Goal: Navigation & Orientation: Find specific page/section

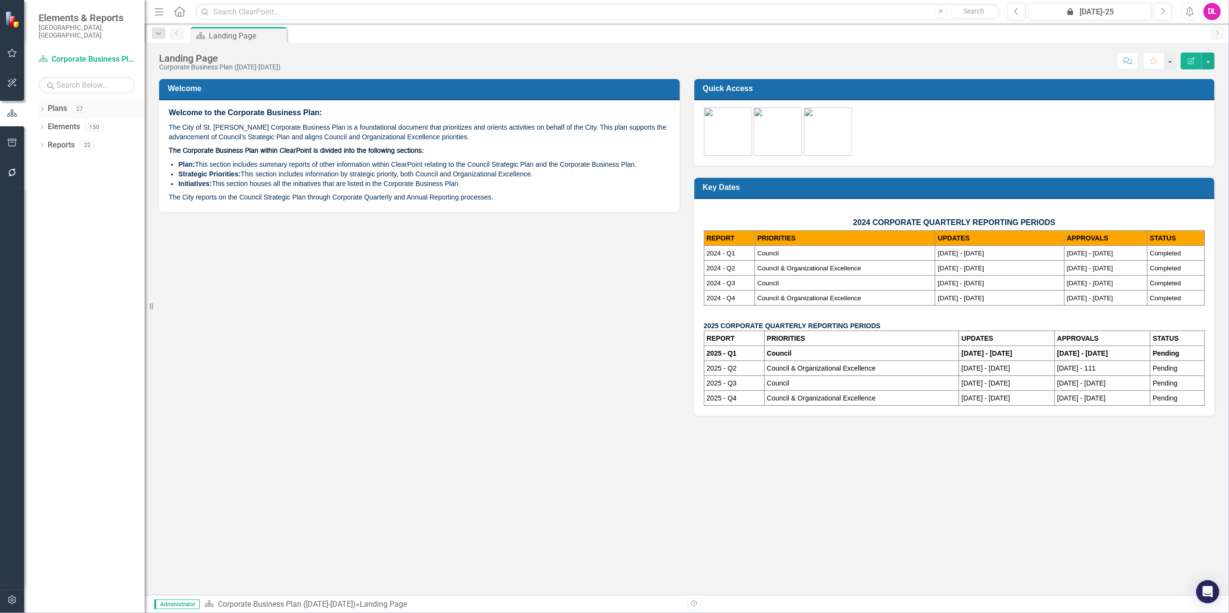
click at [43, 107] on icon "Dropdown" at bounding box center [42, 109] width 7 height 5
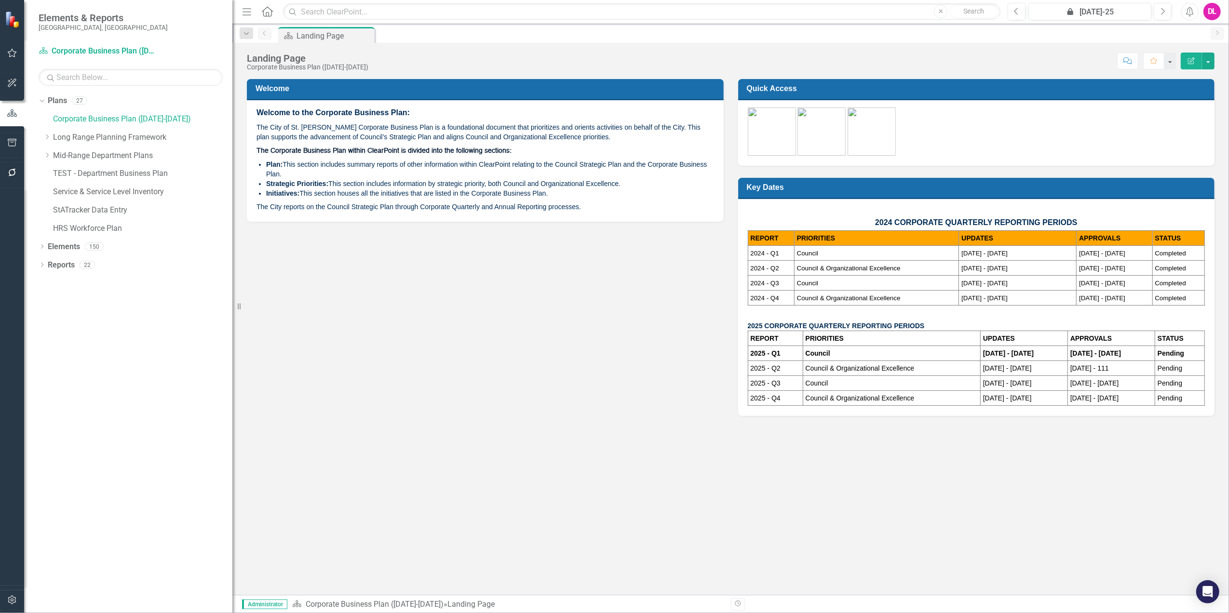
drag, startPoint x: 147, startPoint y: 159, endPoint x: 232, endPoint y: 162, distance: 85.9
click at [232, 162] on div "Resize" at bounding box center [236, 306] width 8 height 613
click at [44, 247] on icon "Dropdown" at bounding box center [42, 247] width 7 height 5
click at [43, 269] on div "Dropdown" at bounding box center [46, 266] width 7 height 8
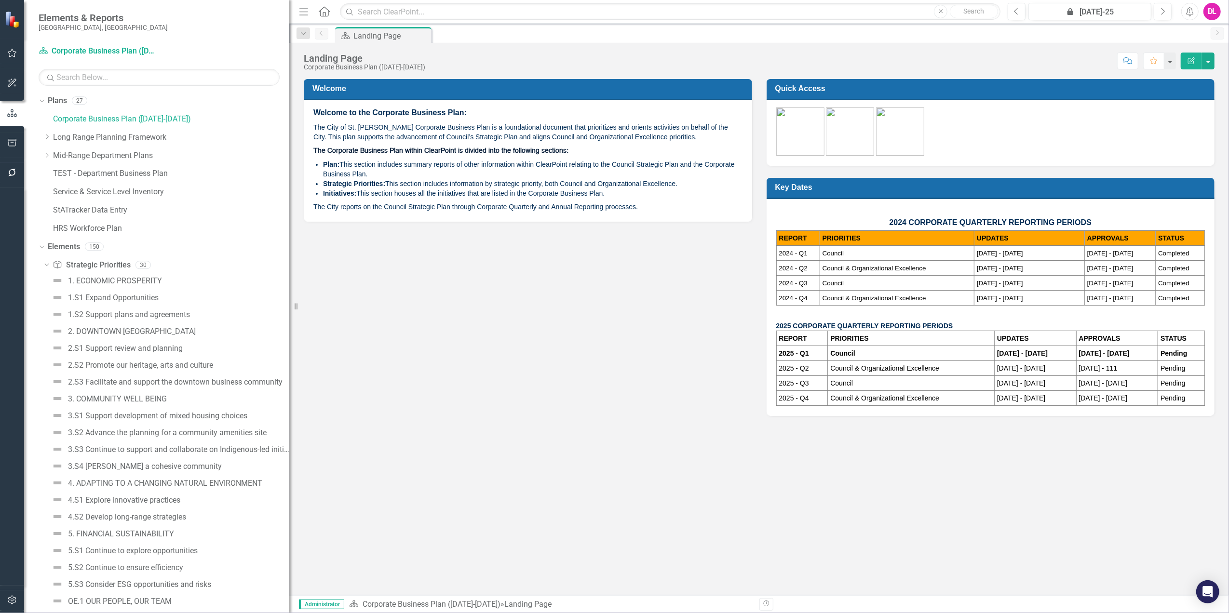
drag, startPoint x: 235, startPoint y: 301, endPoint x: 373, endPoint y: 310, distance: 137.7
click at [373, 310] on div "Elements & Reports City of [GEOGRAPHIC_DATA], [GEOGRAPHIC_DATA] Plan Corporate …" at bounding box center [614, 306] width 1229 height 613
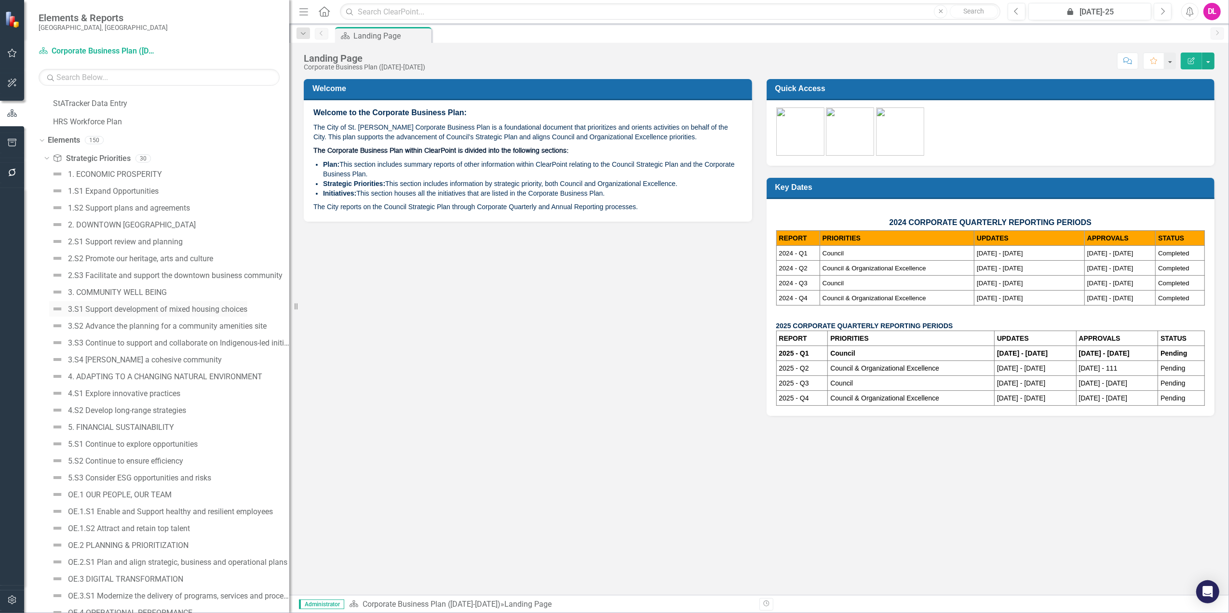
scroll to position [128, 0]
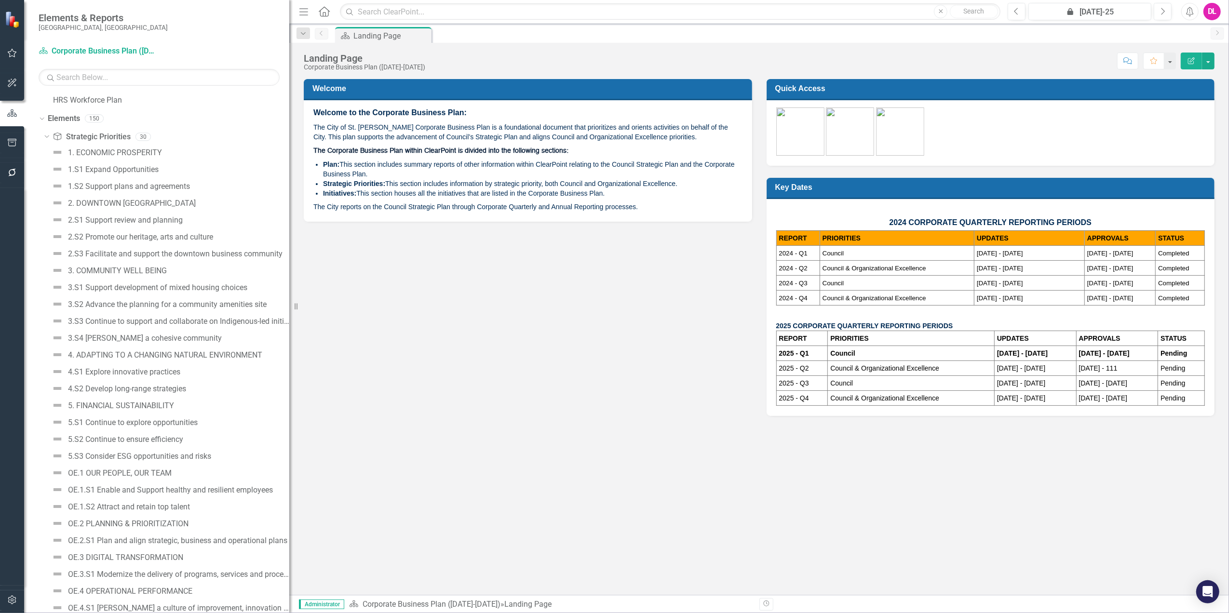
drag, startPoint x: 297, startPoint y: 308, endPoint x: 357, endPoint y: 305, distance: 59.9
click at [357, 305] on div "Elements & Reports City of [GEOGRAPHIC_DATA], [GEOGRAPHIC_DATA] Plan Corporate …" at bounding box center [614, 306] width 1229 height 613
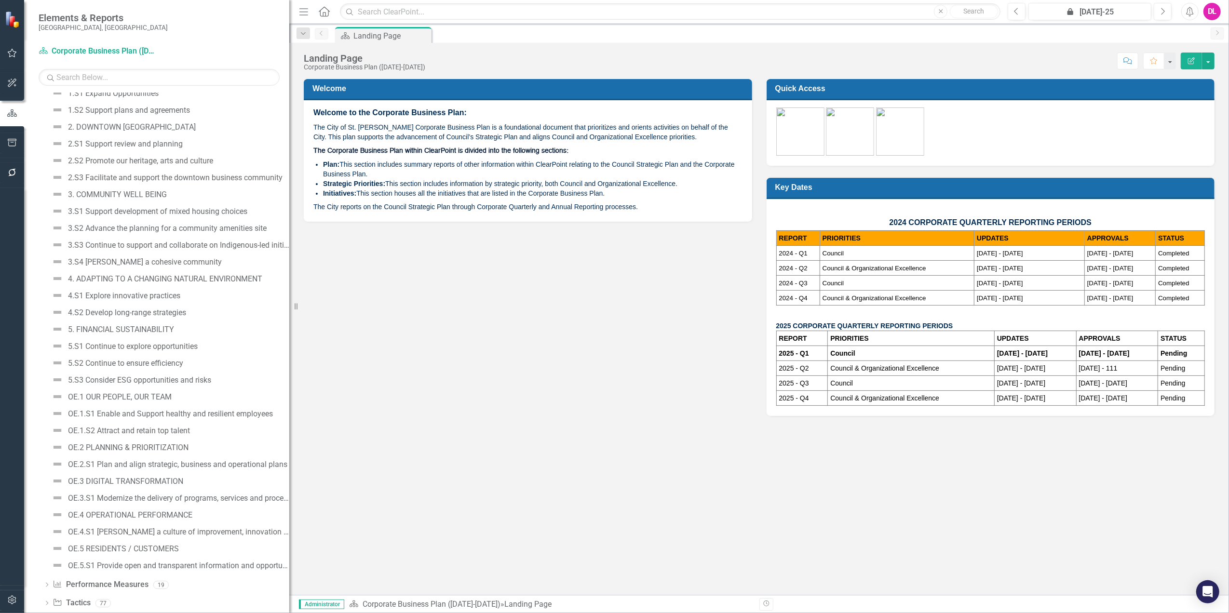
scroll to position [242, 0]
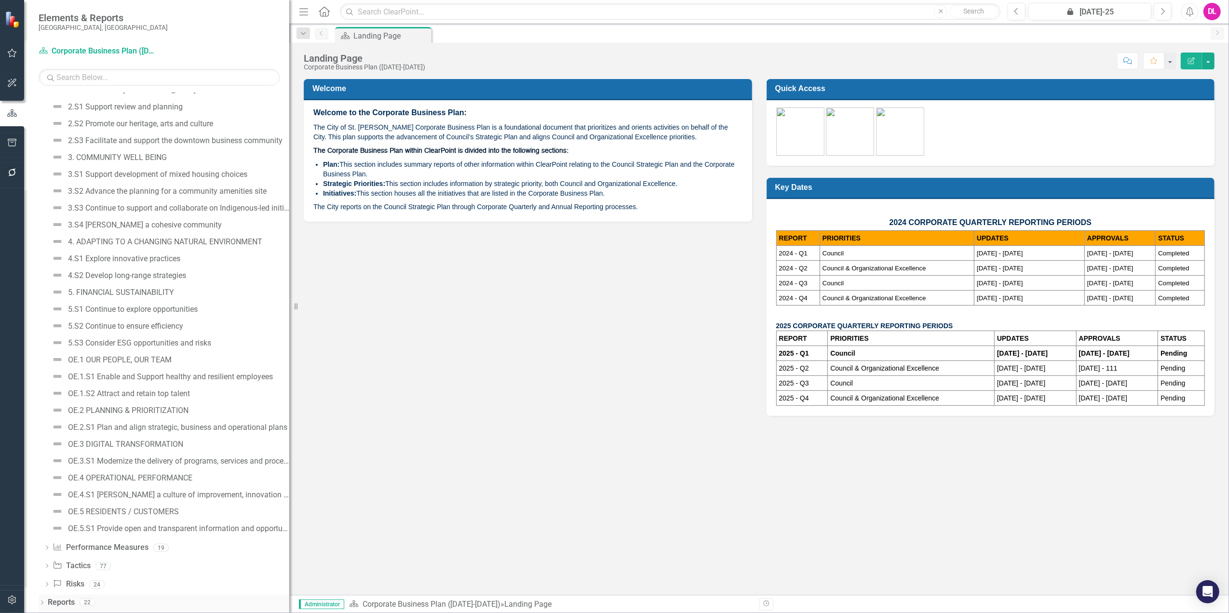
click at [42, 605] on icon "Dropdown" at bounding box center [42, 603] width 7 height 5
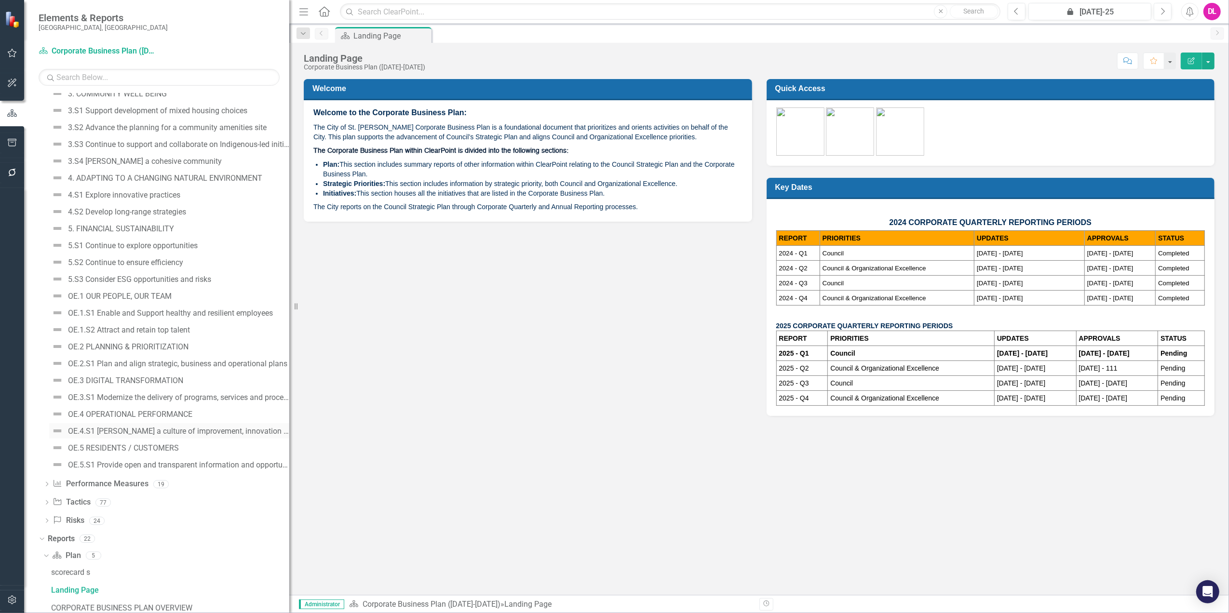
scroll to position [434, 0]
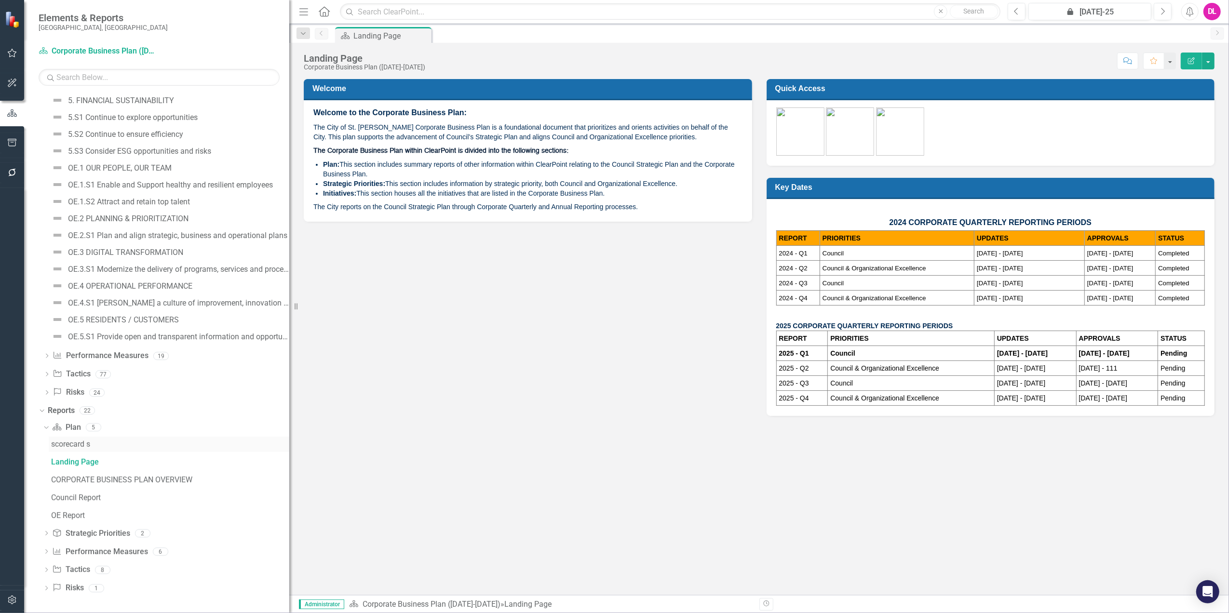
click at [73, 446] on div "scorecard s" at bounding box center [170, 444] width 238 height 9
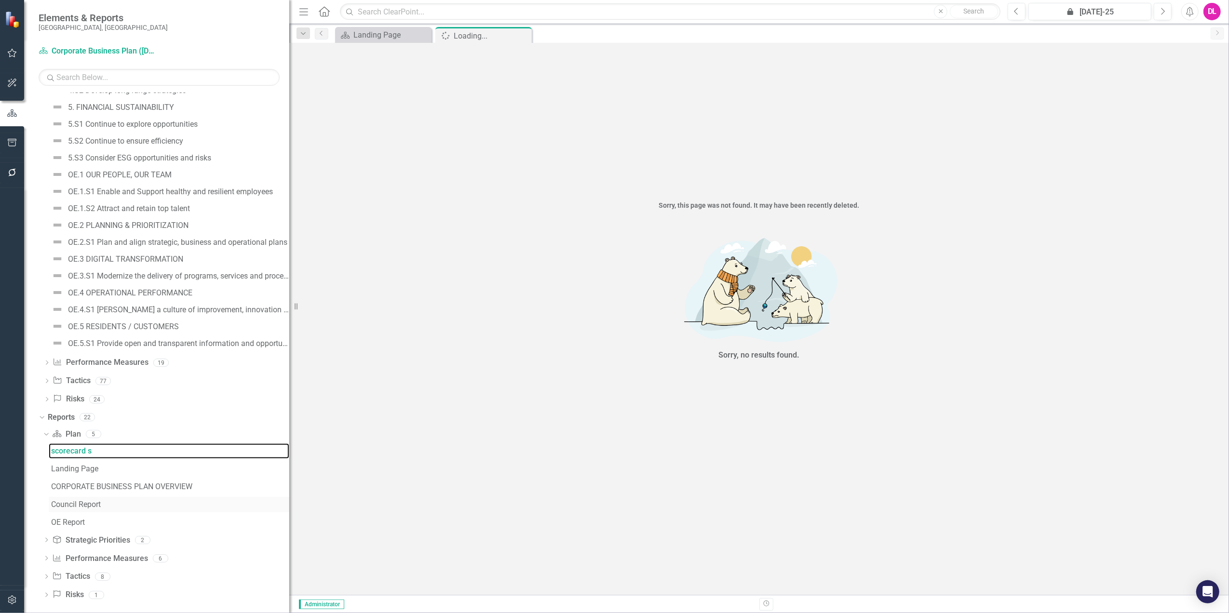
scroll to position [434, 0]
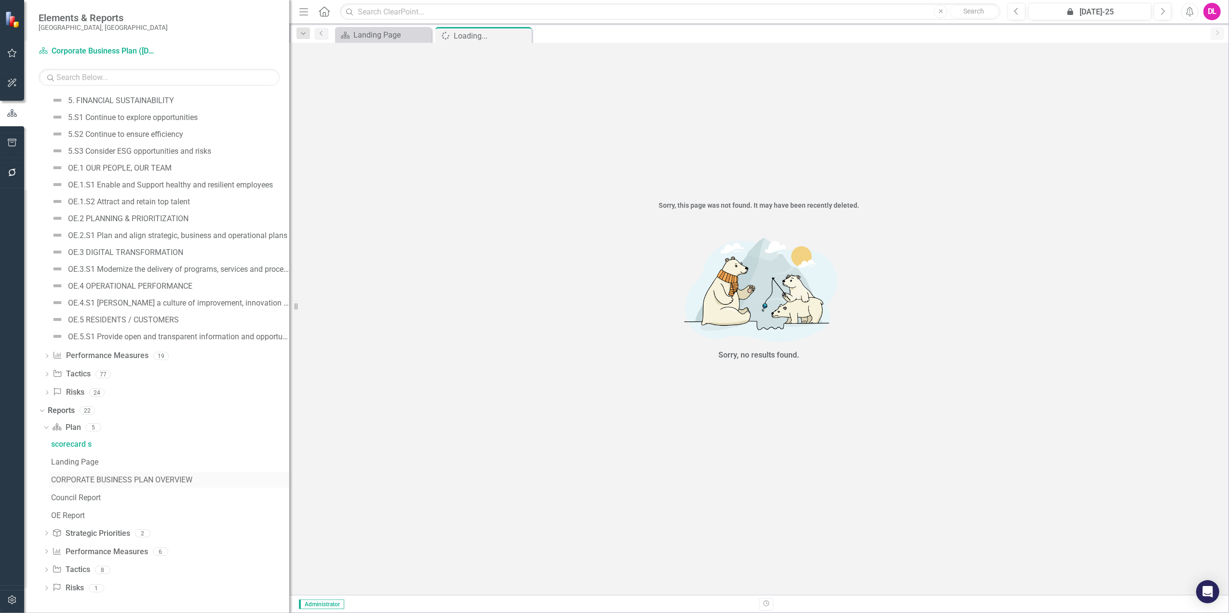
click at [97, 478] on div "CORPORATE BUSINESS PLAN OVERVIEW" at bounding box center [170, 480] width 238 height 9
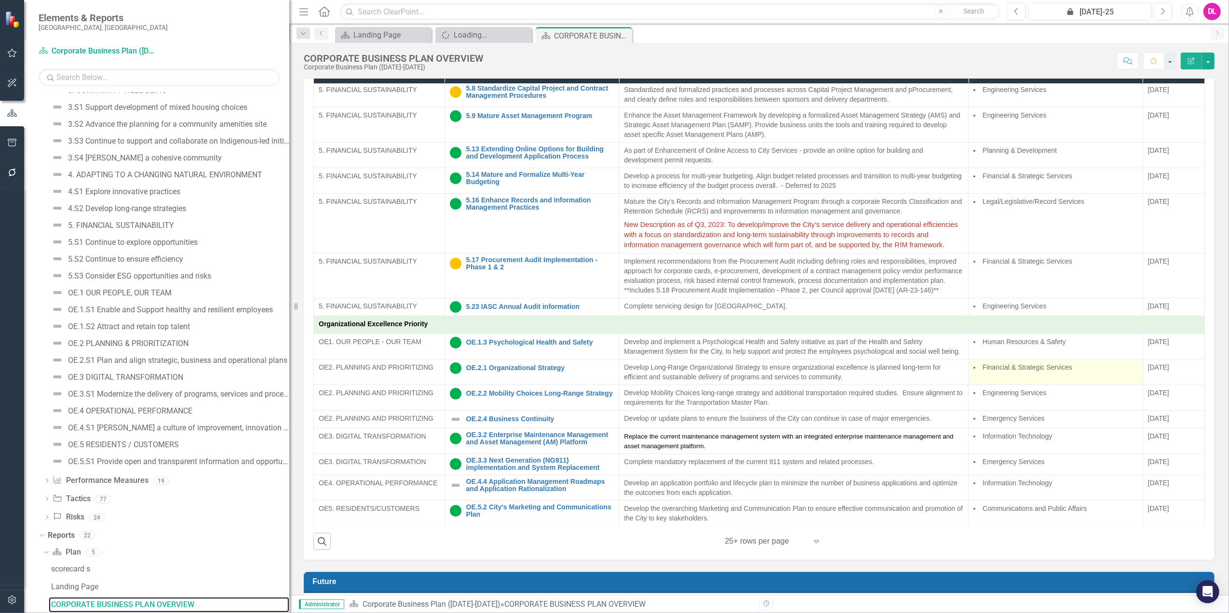
scroll to position [570, 0]
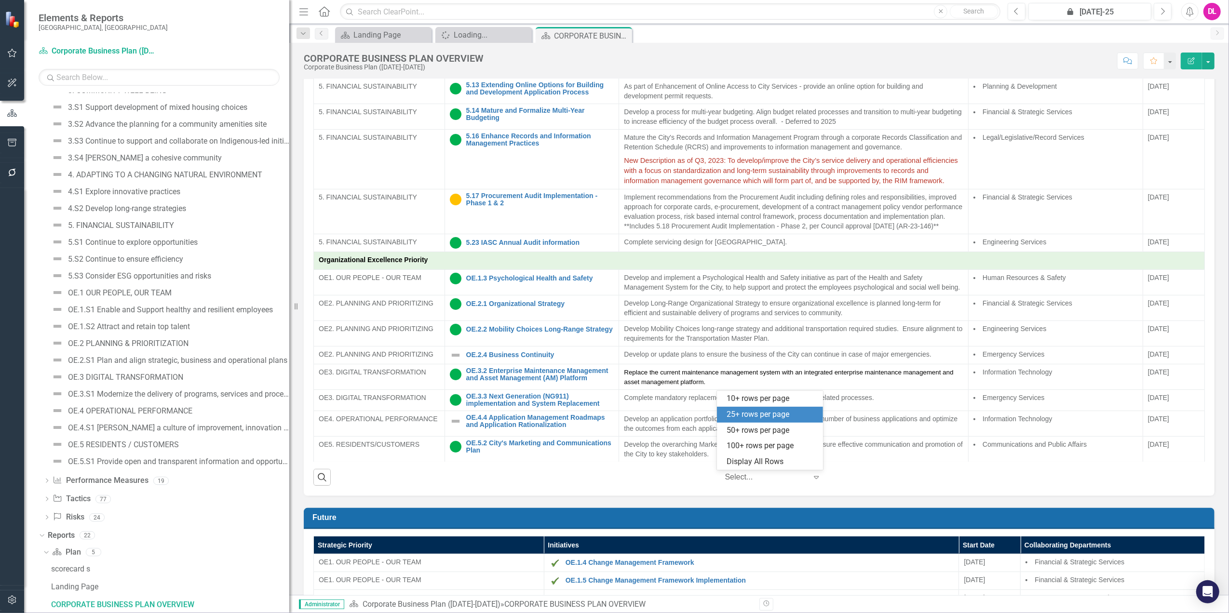
click at [812, 480] on icon "Expand" at bounding box center [817, 478] width 10 height 8
click at [771, 459] on div "Display All Rows" at bounding box center [772, 462] width 91 height 11
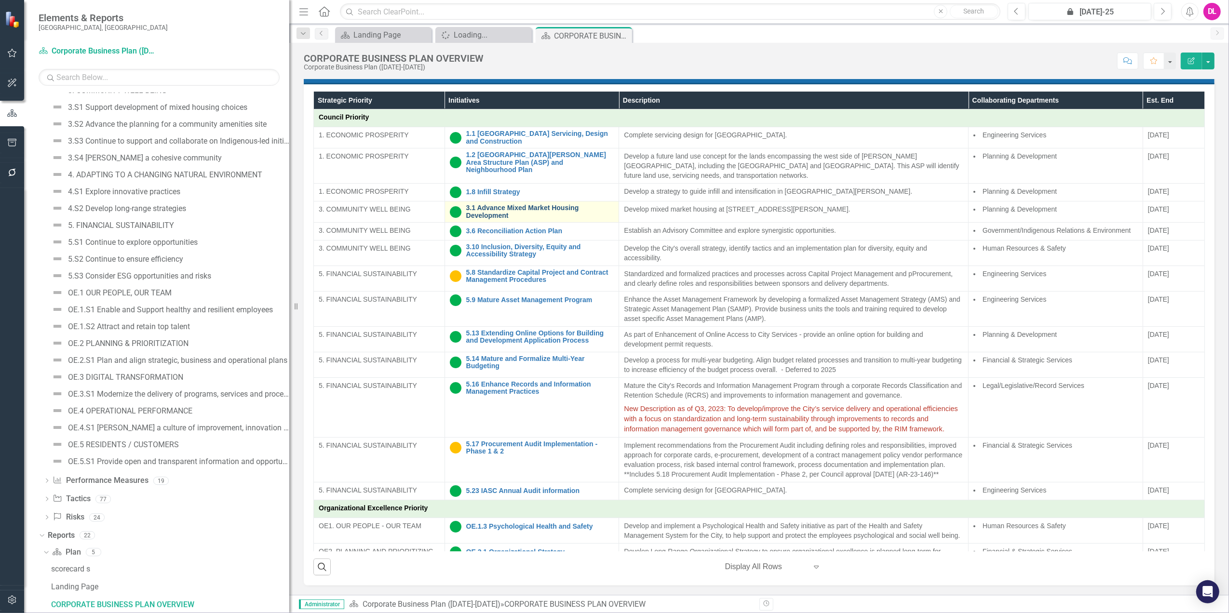
scroll to position [416, 0]
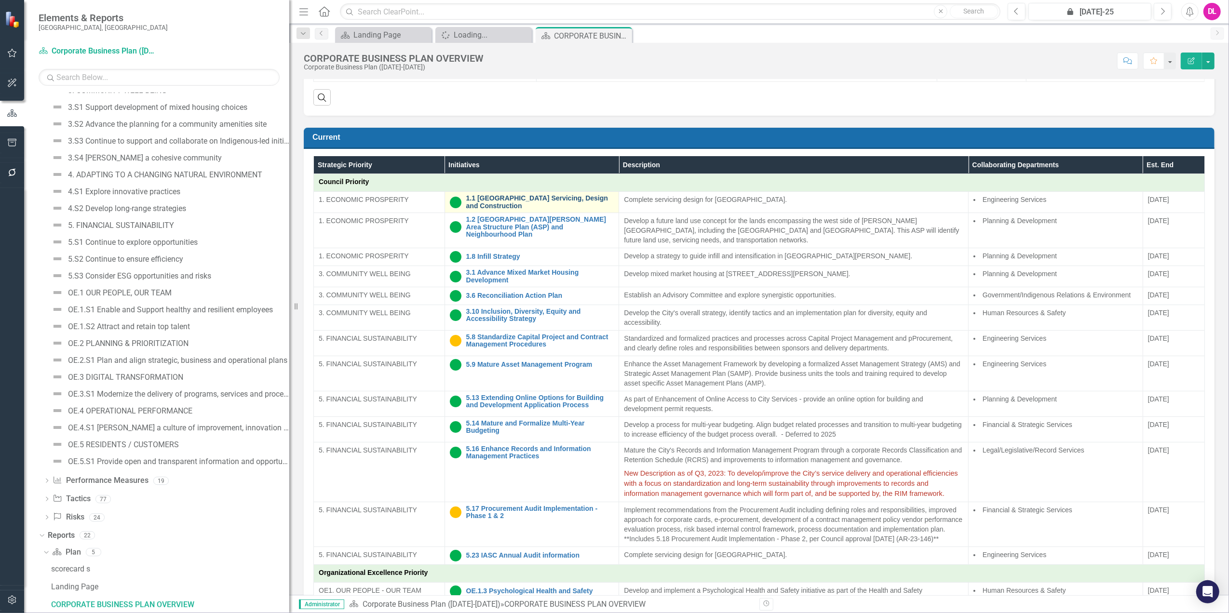
click at [524, 206] on link "1.1 [GEOGRAPHIC_DATA] Servicing, Design and Construction" at bounding box center [540, 202] width 148 height 15
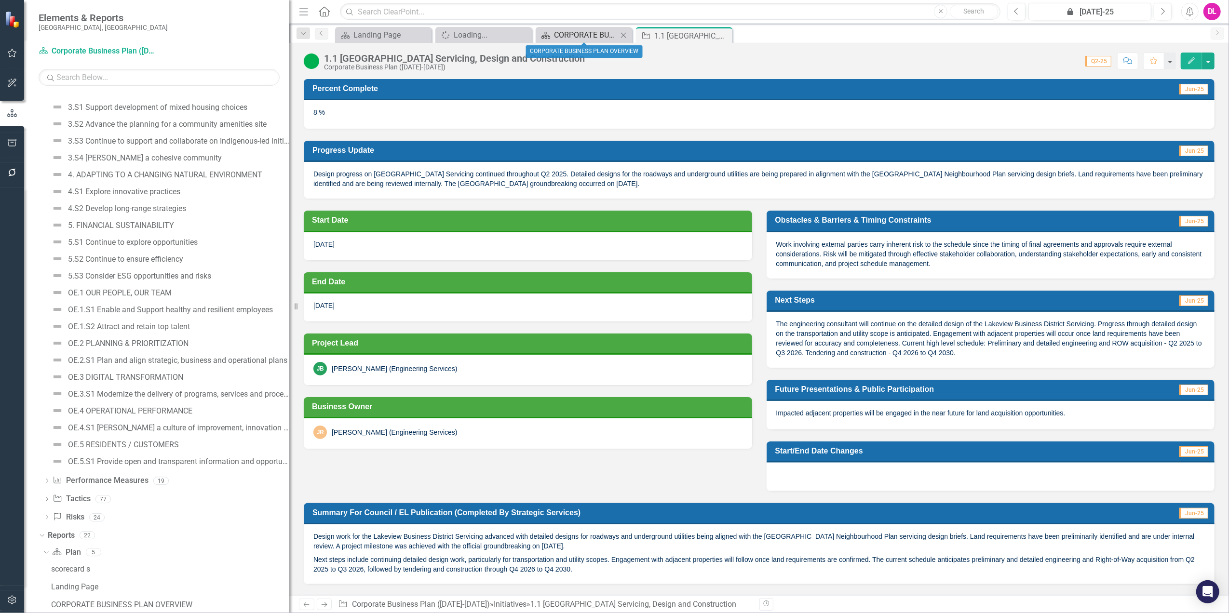
click at [567, 37] on div "CORPORATE BUSINESS PLAN OVERVIEW" at bounding box center [586, 35] width 64 height 12
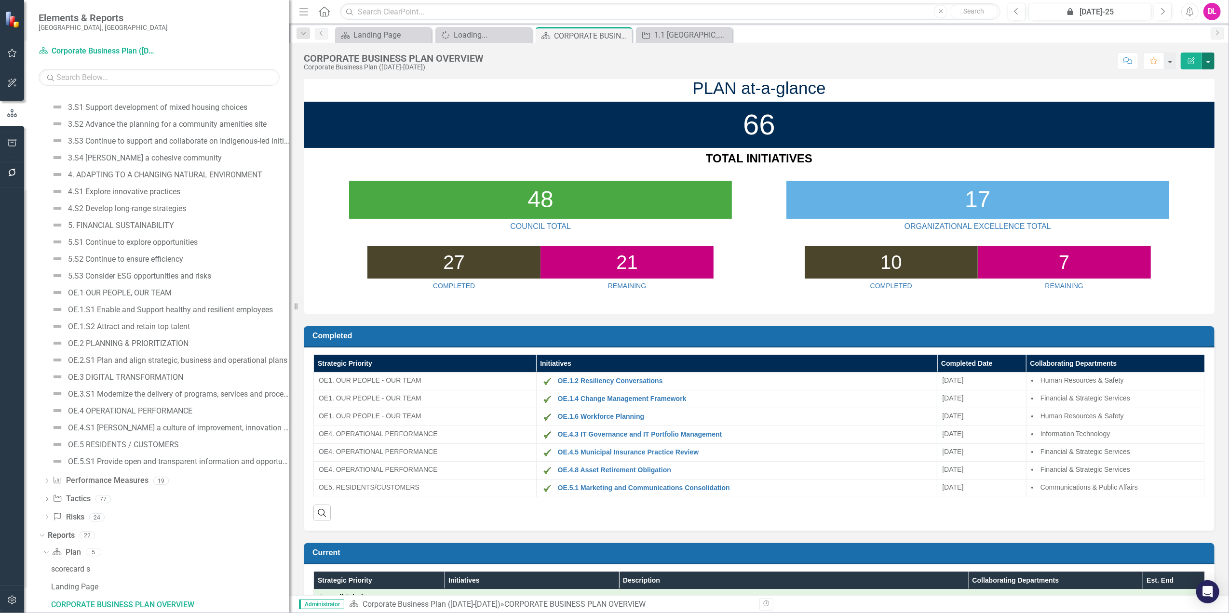
click at [1206, 60] on button "button" at bounding box center [1208, 61] width 13 height 17
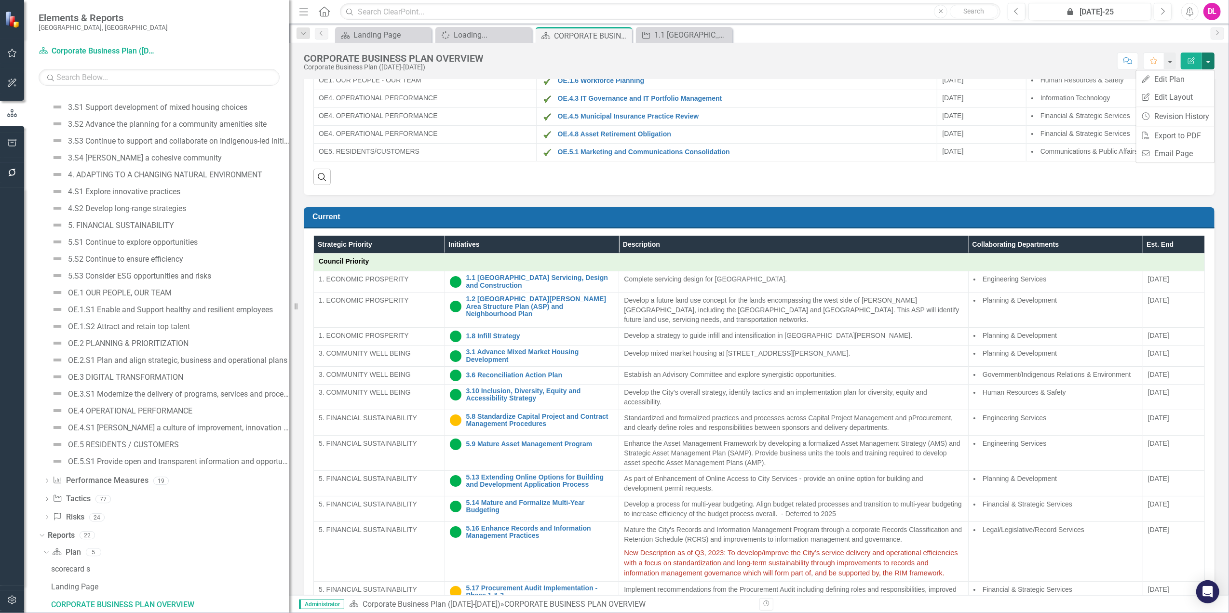
scroll to position [407, 0]
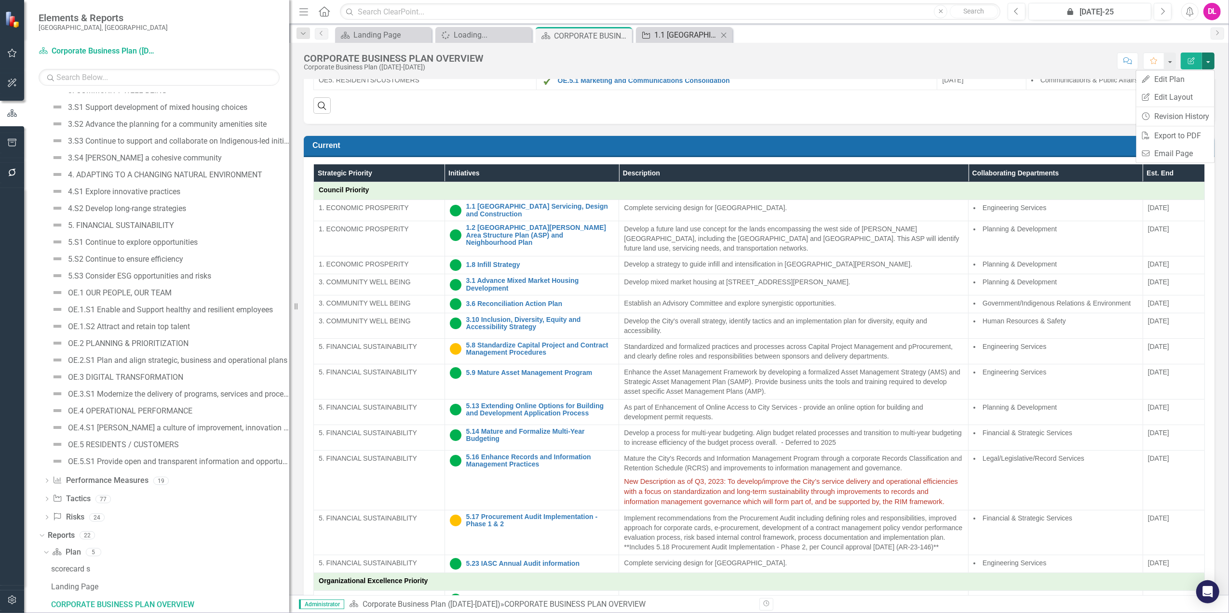
click at [693, 32] on div "1.1 [GEOGRAPHIC_DATA] Servicing, Design and Construction" at bounding box center [686, 35] width 64 height 12
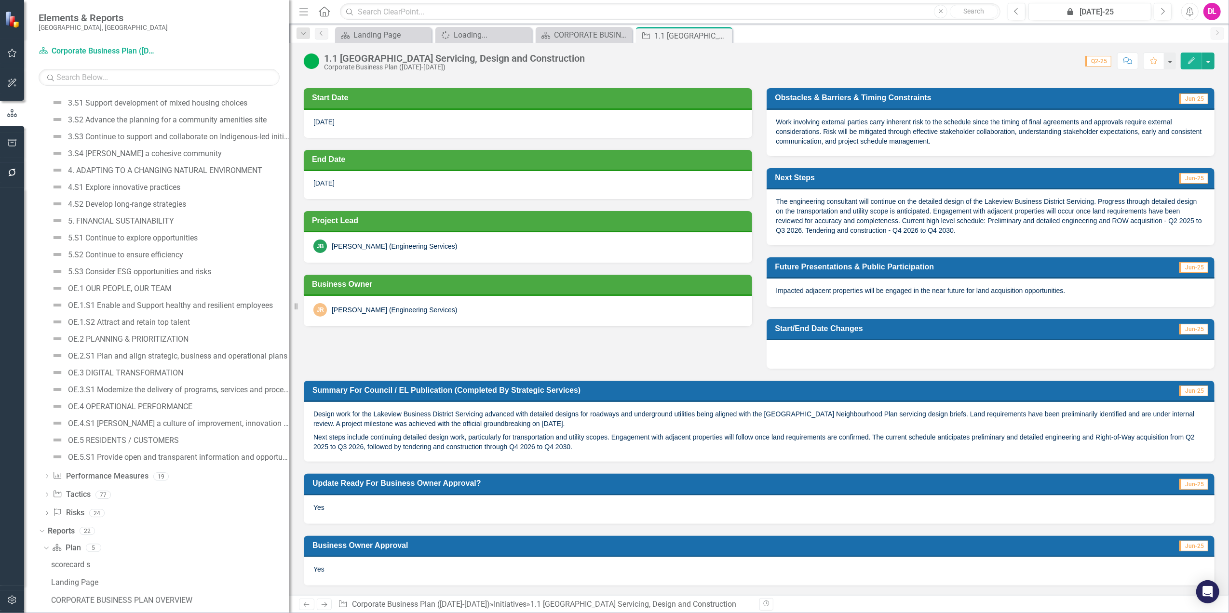
scroll to position [434, 0]
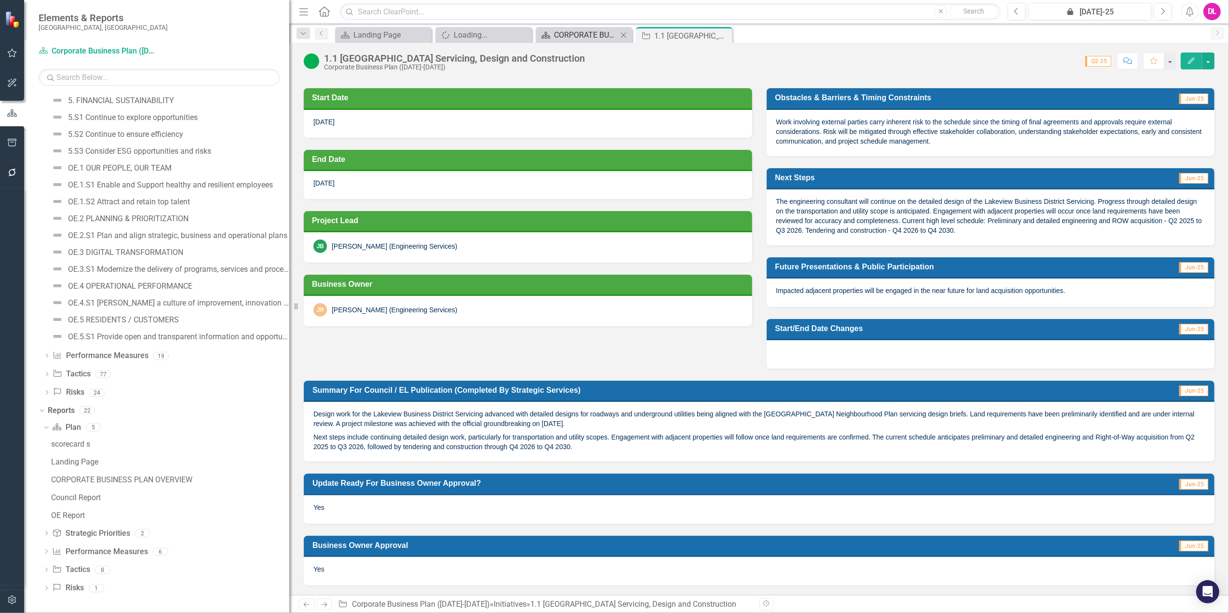
click at [593, 33] on div "CORPORATE BUSINESS PLAN OVERVIEW" at bounding box center [586, 35] width 64 height 12
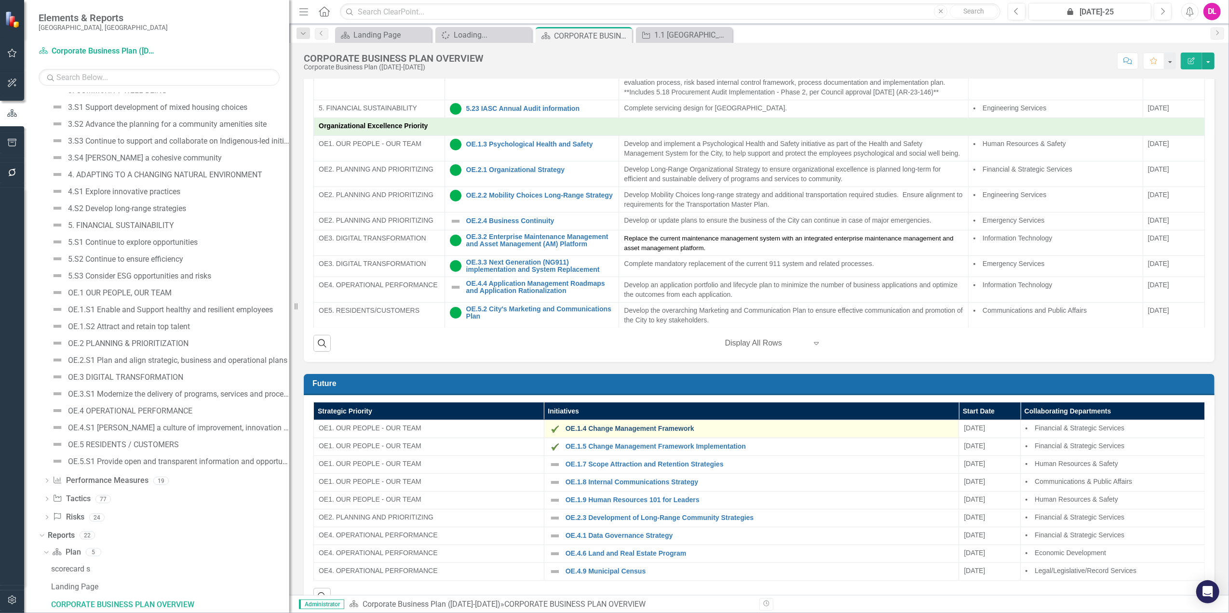
scroll to position [737, 0]
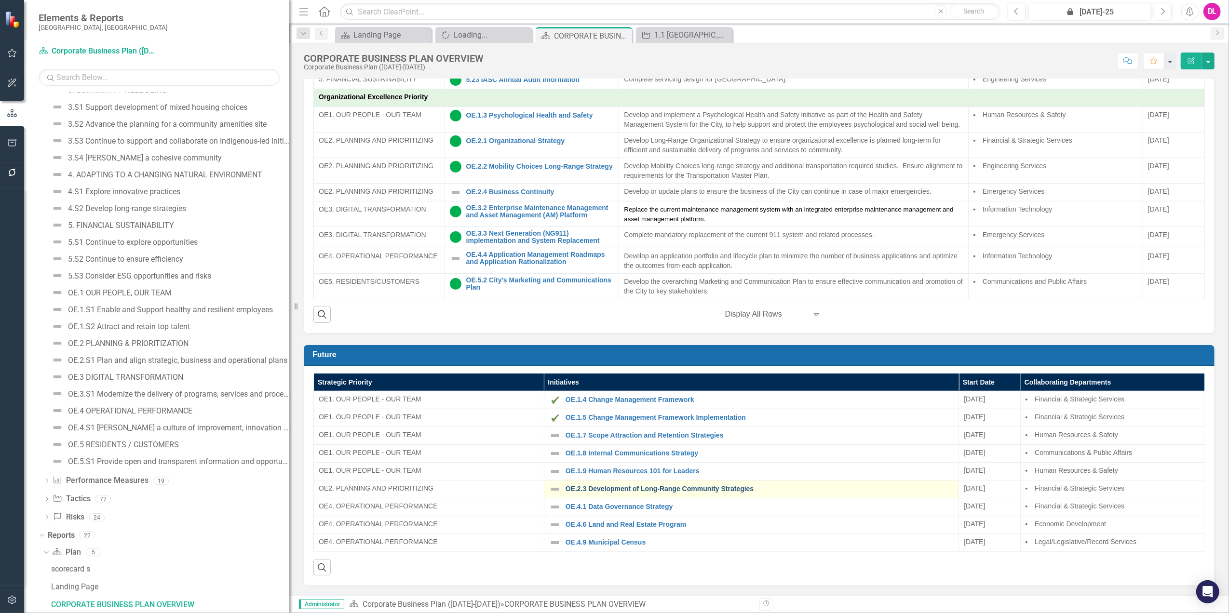
click at [618, 486] on link "OE.2.3 Development of Long-Range Community Strategies" at bounding box center [760, 489] width 389 height 7
